Goal: Navigation & Orientation: Find specific page/section

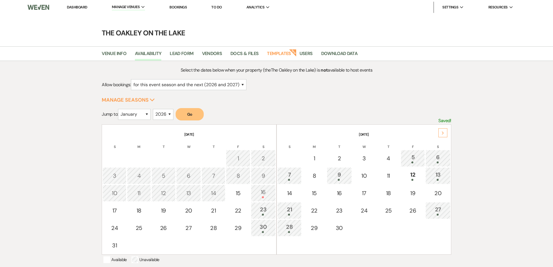
click at [180, 8] on link "Bookings" at bounding box center [177, 7] width 17 height 5
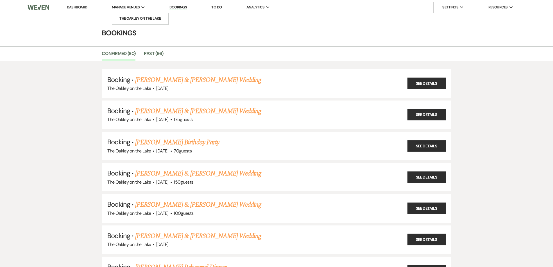
click at [131, 7] on span "Manage Venues" at bounding box center [126, 7] width 28 height 6
click at [139, 21] on li "The Oakley on the Lake" at bounding box center [140, 19] width 51 height 6
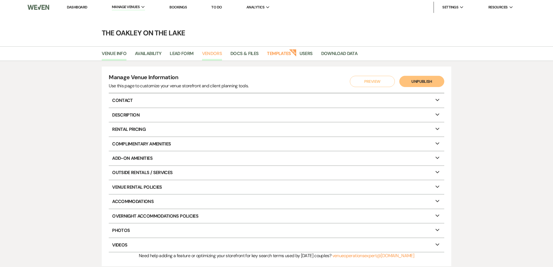
click at [206, 53] on link "Vendors" at bounding box center [212, 55] width 20 height 11
